Goal: Transaction & Acquisition: Subscribe to service/newsletter

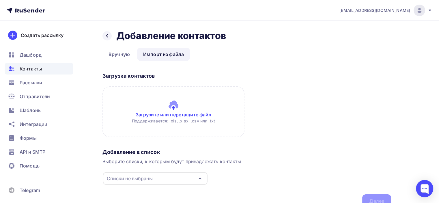
click at [170, 115] on input "file" at bounding box center [173, 111] width 142 height 51
type input "C:\fakepath\база на 19 проба.csv"
click at [156, 116] on input "file" at bounding box center [173, 111] width 142 height 51
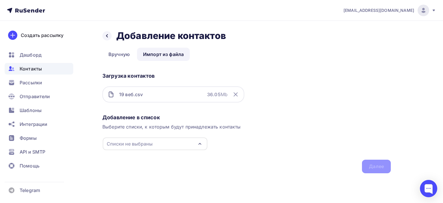
click at [161, 143] on div "Списки не выбраны" at bounding box center [155, 143] width 105 height 13
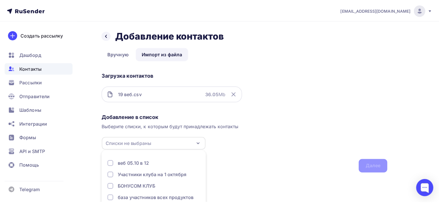
scroll to position [36, 0]
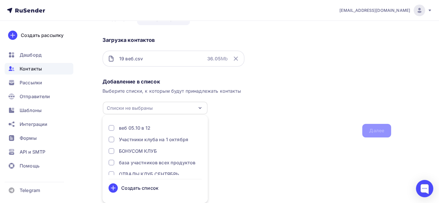
click at [150, 187] on div "Создать список" at bounding box center [139, 187] width 37 height 7
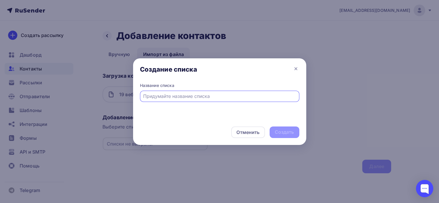
scroll to position [0, 0]
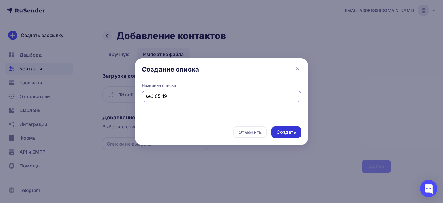
type input "веб 05 19"
click at [296, 128] on div "Создать" at bounding box center [286, 132] width 30 height 12
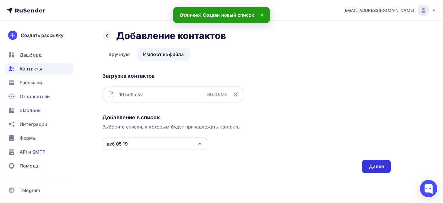
click at [381, 168] on div "Далее" at bounding box center [376, 166] width 15 height 7
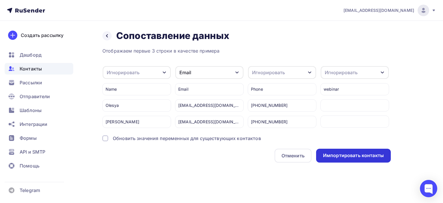
click at [361, 159] on div "Импортировать контакты" at bounding box center [353, 155] width 61 height 7
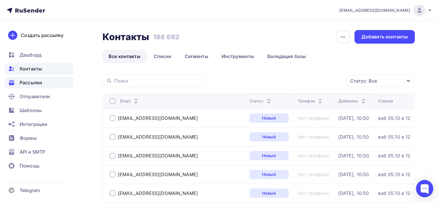
click at [59, 84] on div "Рассылки" at bounding box center [39, 83] width 69 height 12
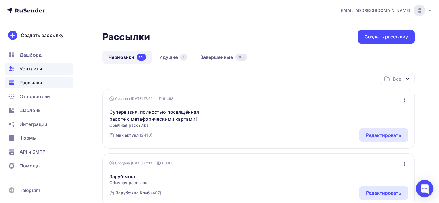
click at [55, 68] on div "Контакты" at bounding box center [39, 69] width 69 height 12
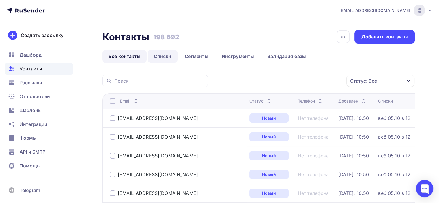
click at [167, 59] on link "Списки" at bounding box center [163, 56] width 30 height 13
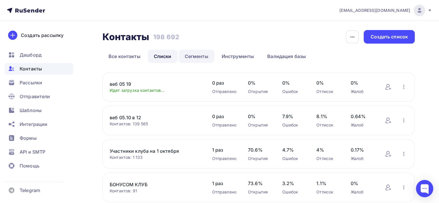
click at [194, 57] on link "Сегменты" at bounding box center [197, 56] width 36 height 13
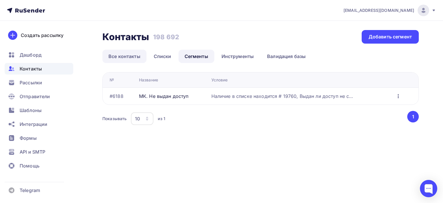
click at [125, 53] on link "Все контакты" at bounding box center [124, 56] width 44 height 13
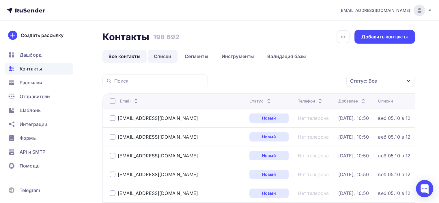
click at [164, 57] on link "Списки" at bounding box center [163, 56] width 30 height 13
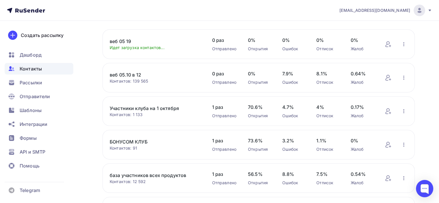
scroll to position [29, 0]
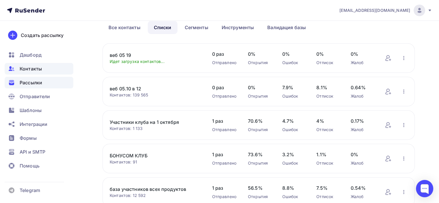
click at [26, 82] on span "Рассылки" at bounding box center [31, 82] width 22 height 7
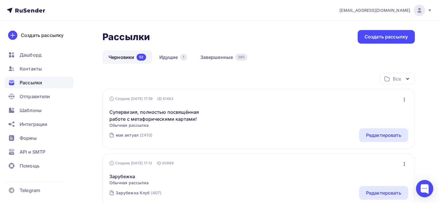
click at [403, 100] on icon "button" at bounding box center [404, 99] width 7 height 7
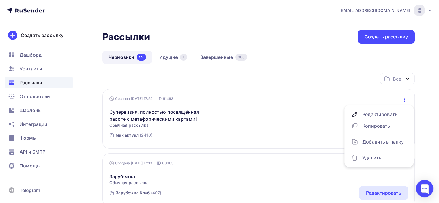
click at [331, 75] on div "Все Все папки Повышение цен (0) Создать новую папку" at bounding box center [258, 81] width 312 height 16
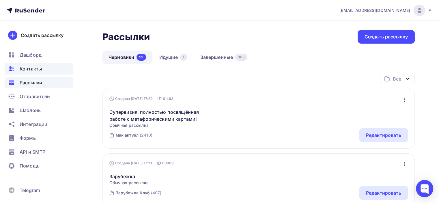
click at [19, 71] on div "Контакты" at bounding box center [39, 69] width 69 height 12
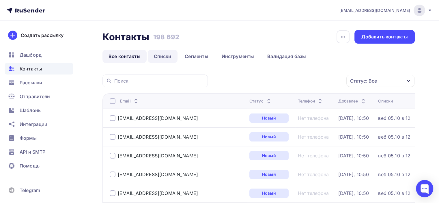
click at [162, 53] on link "Списки" at bounding box center [163, 56] width 30 height 13
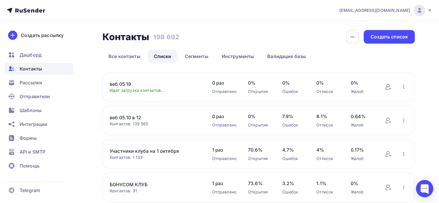
click at [172, 82] on link "веб 05 19" at bounding box center [155, 83] width 91 height 7
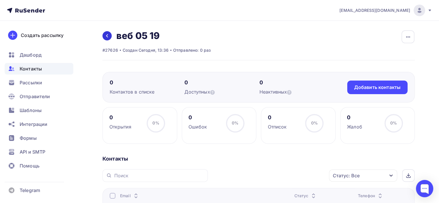
click at [106, 39] on link at bounding box center [106, 35] width 9 height 9
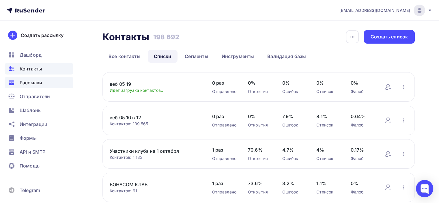
click at [35, 87] on div "Рассылки" at bounding box center [39, 83] width 69 height 12
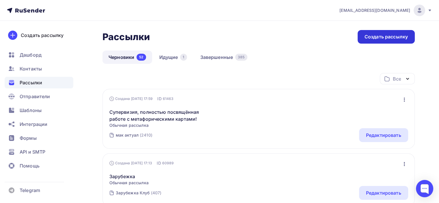
click at [390, 38] on div "Создать рассылку" at bounding box center [385, 36] width 43 height 7
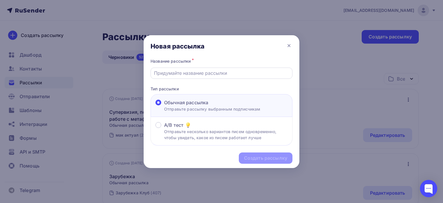
click at [220, 72] on input "text" at bounding box center [221, 73] width 135 height 7
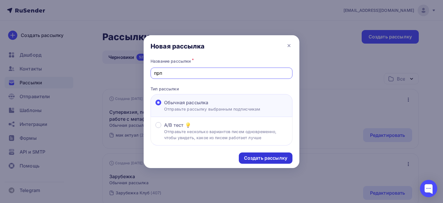
type input "прп"
click at [258, 157] on div "Создать рассылку" at bounding box center [265, 158] width 43 height 7
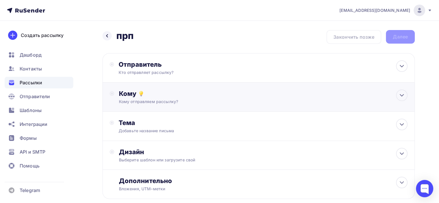
click at [209, 94] on div "Кому" at bounding box center [263, 93] width 288 height 8
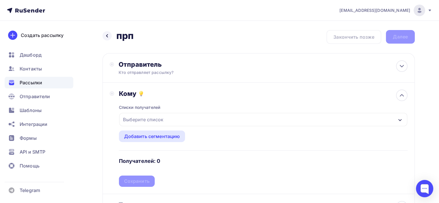
click at [187, 119] on div "Выберите список" at bounding box center [263, 119] width 288 height 13
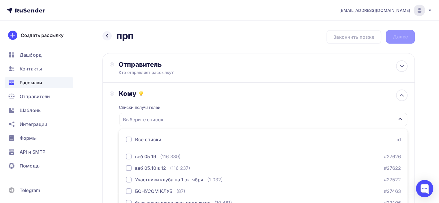
scroll to position [74, 0]
